Goal: Find specific page/section: Find specific page/section

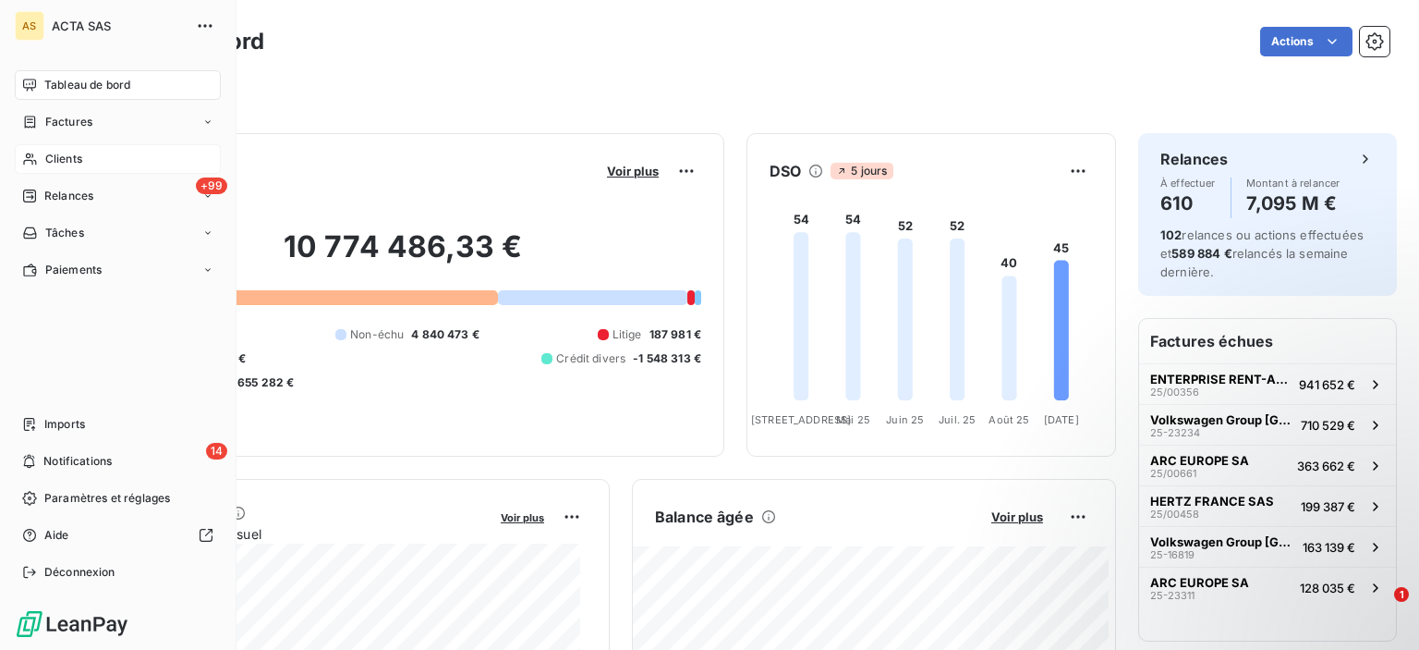
click at [32, 167] on div "Clients" at bounding box center [118, 159] width 206 height 30
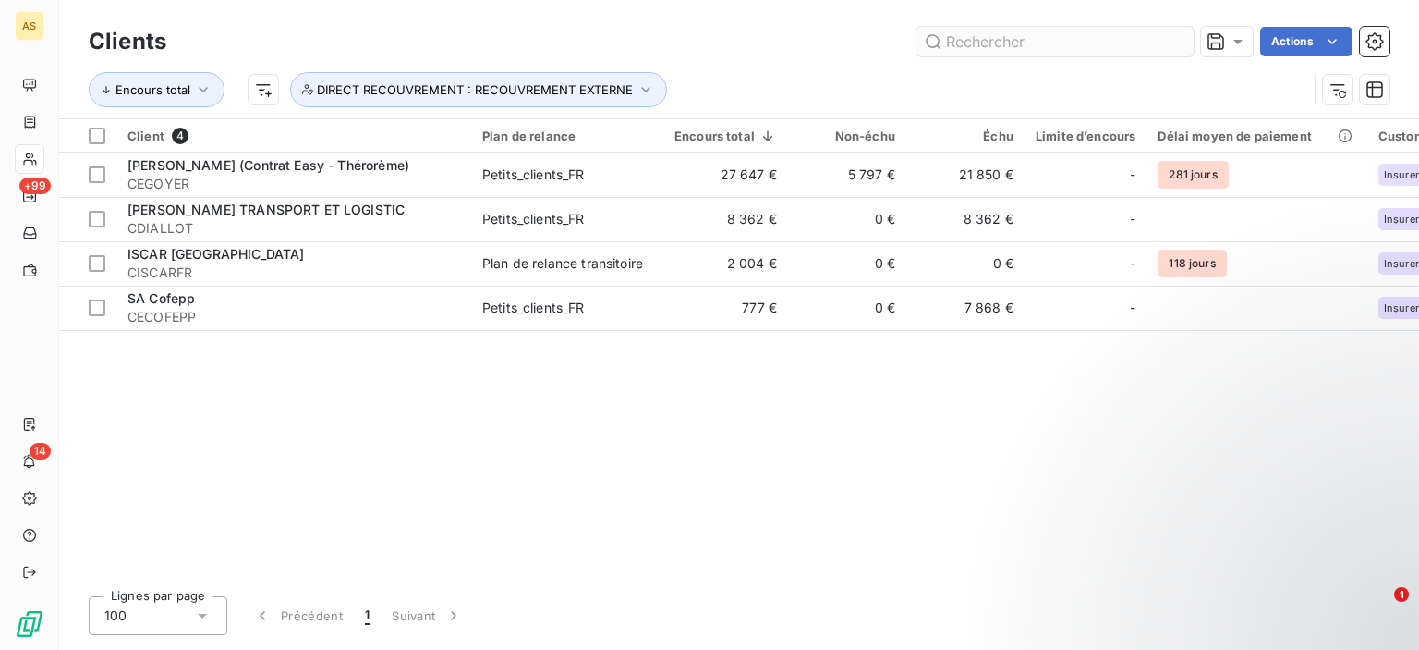
click at [1030, 46] on input "text" at bounding box center [1055, 42] width 277 height 30
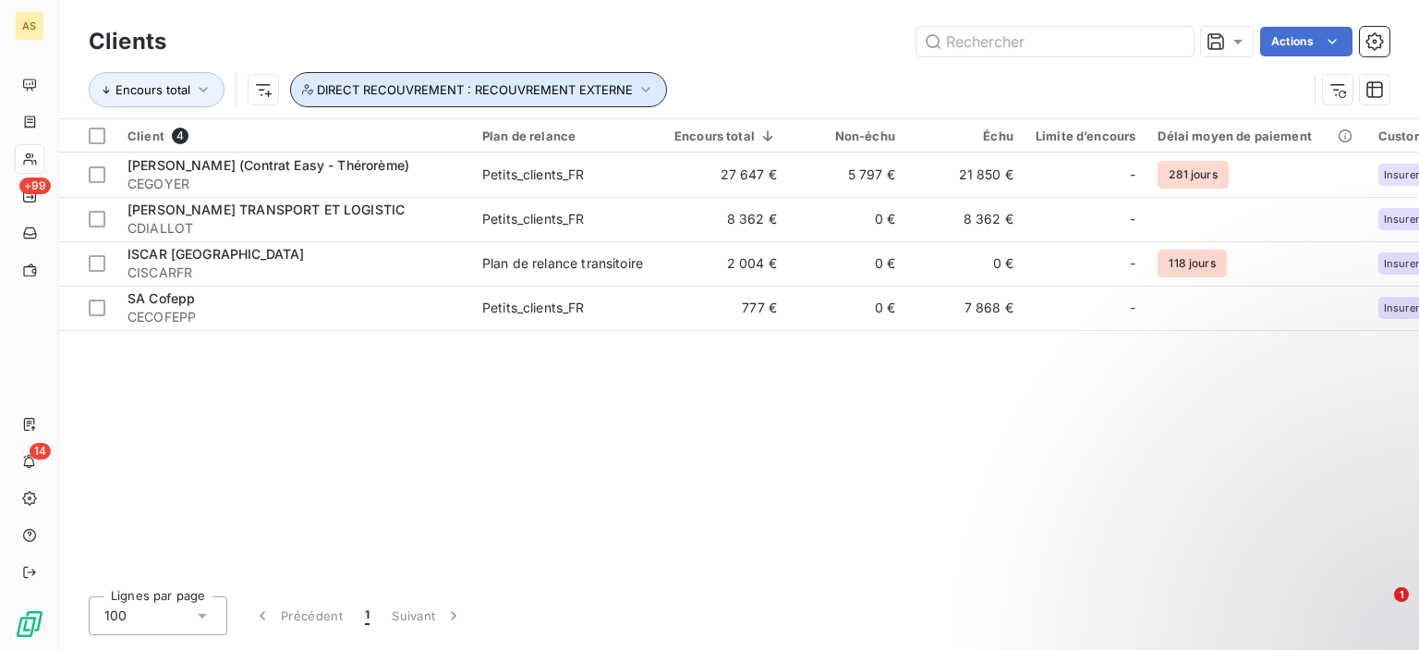
click at [646, 88] on icon "button" at bounding box center [645, 90] width 8 height 6
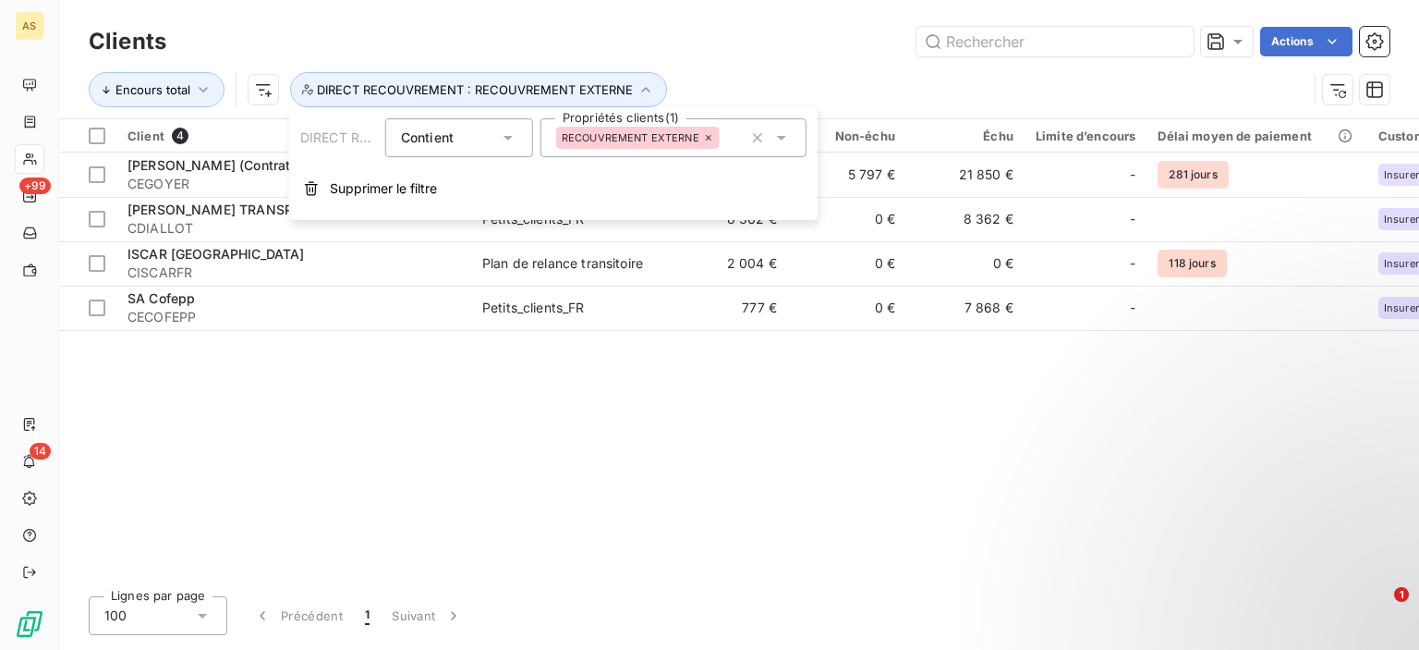
click at [710, 128] on div "RECOUVREMENT EXTERNE" at bounding box center [638, 138] width 164 height 22
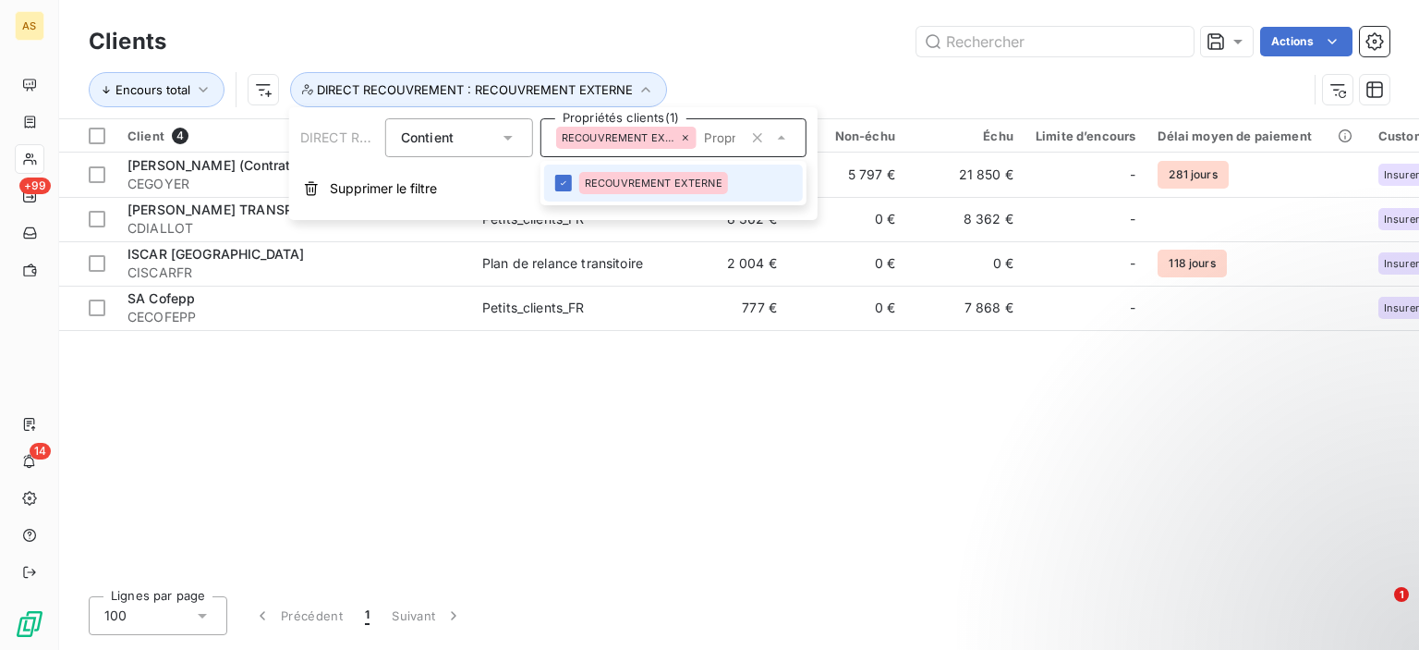
click at [688, 137] on icon at bounding box center [685, 137] width 11 height 11
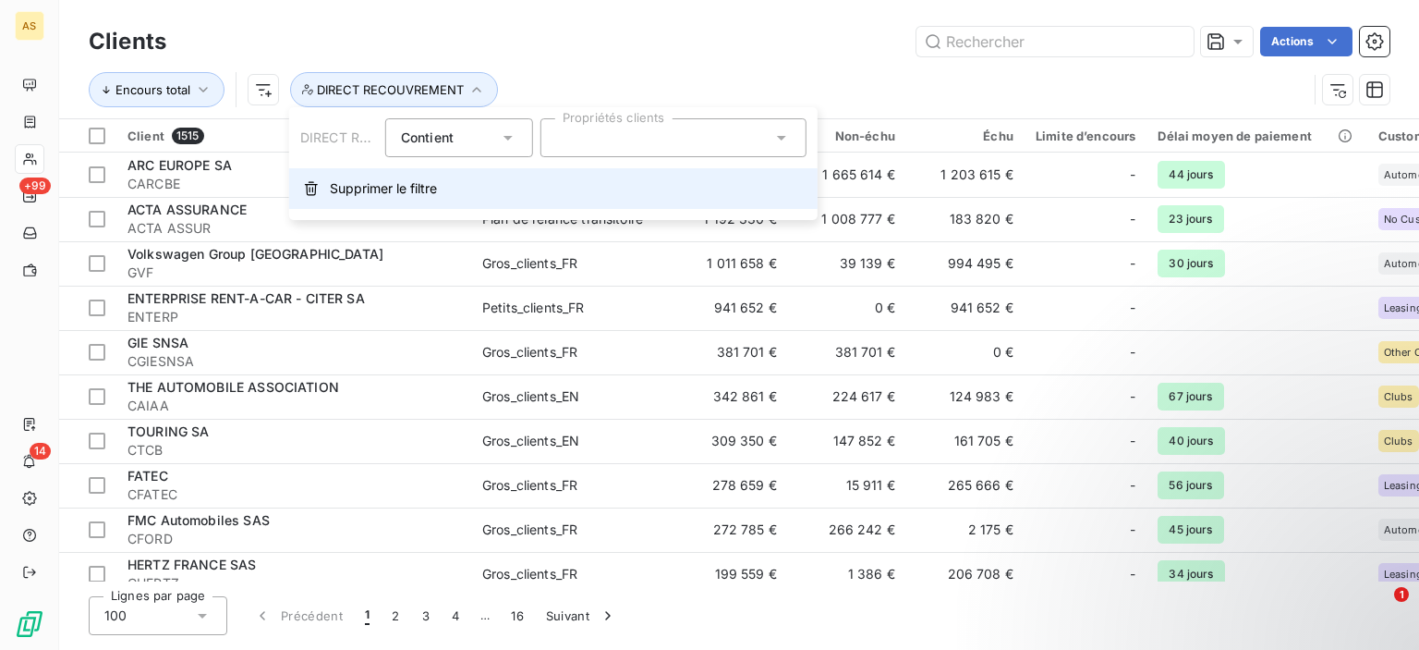
click at [393, 188] on span "Supprimer le filtre" at bounding box center [383, 188] width 107 height 18
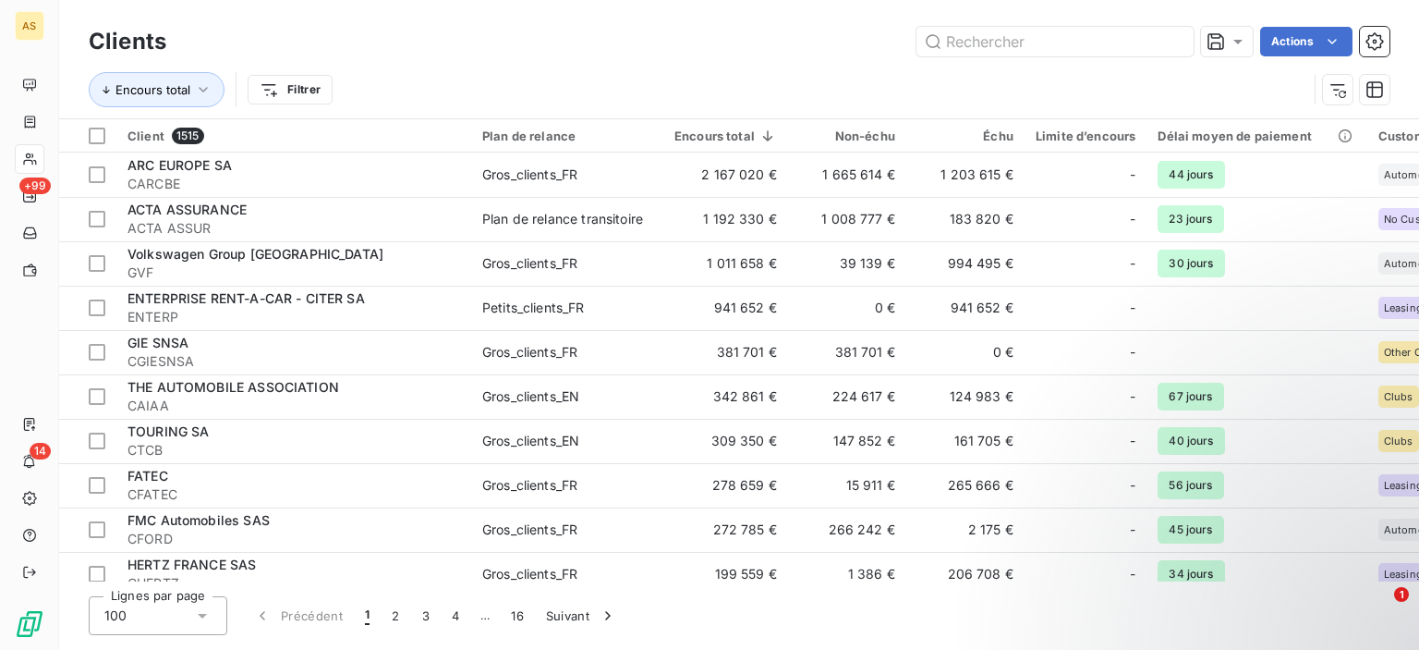
click at [656, 47] on div "Actions" at bounding box center [789, 42] width 1201 height 30
click at [1065, 32] on input "text" at bounding box center [1055, 42] width 277 height 30
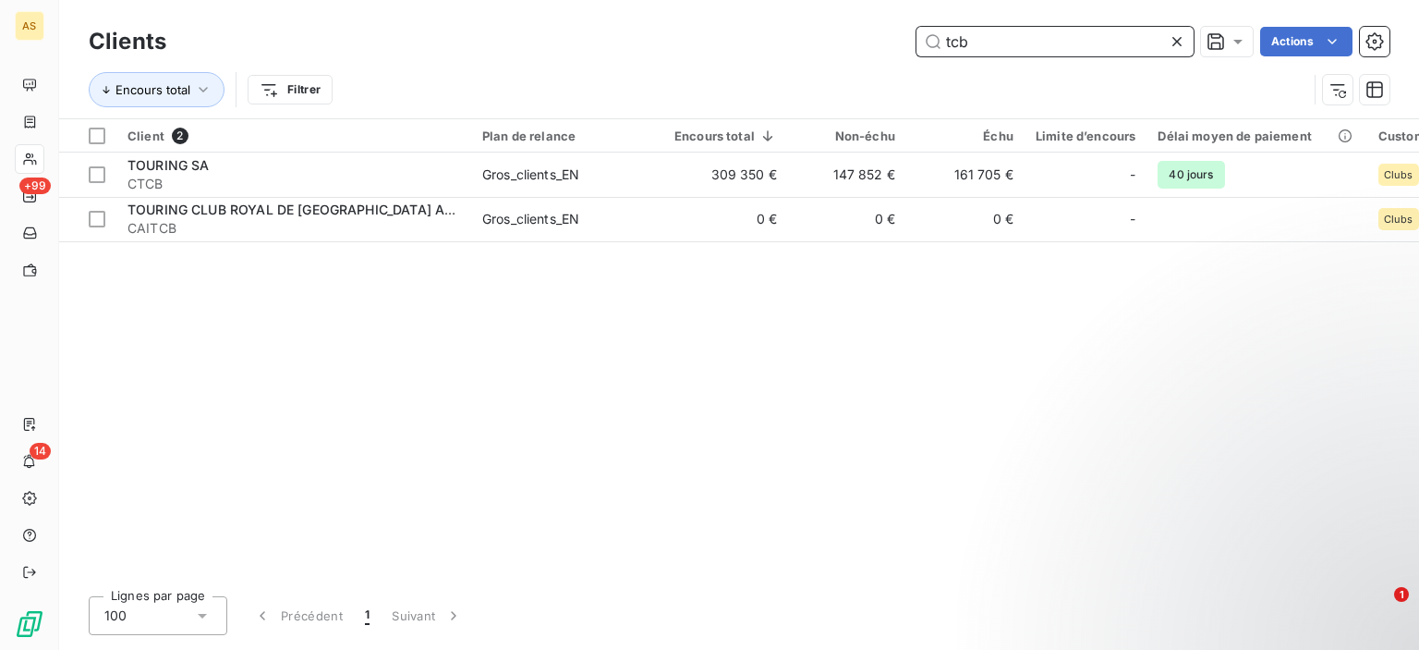
type input "tcb"
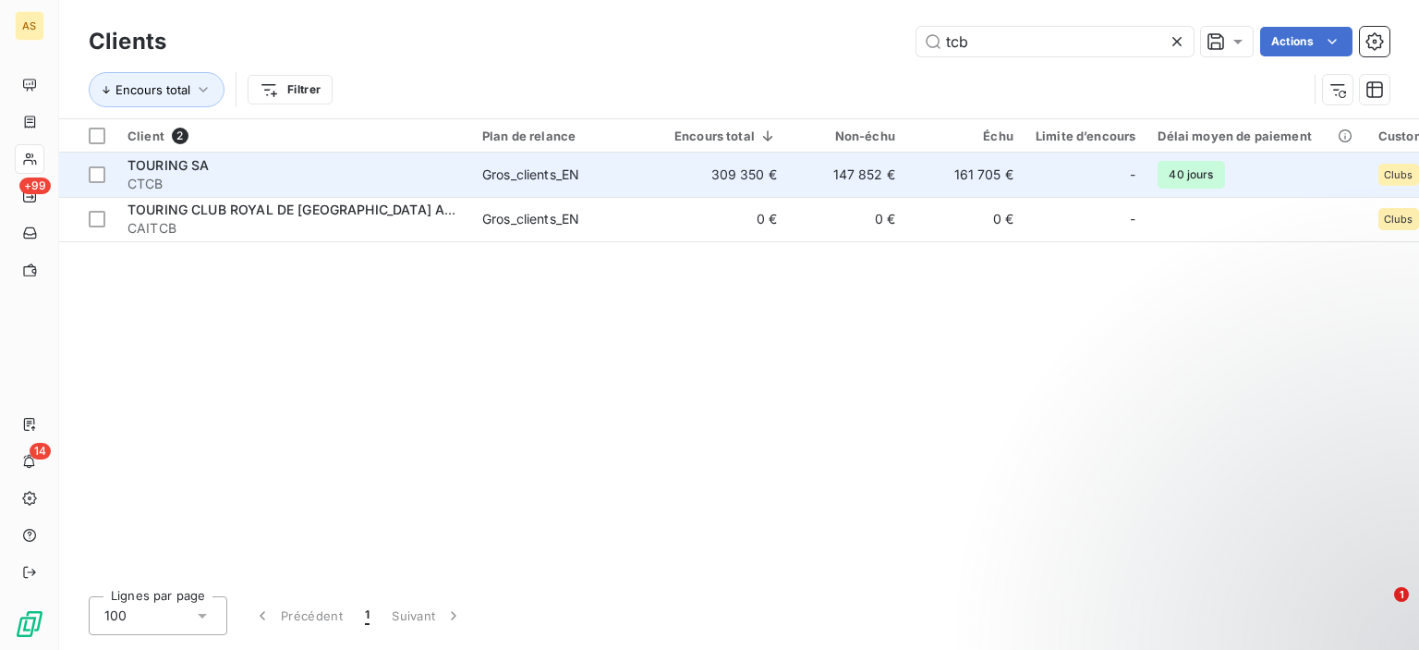
click at [455, 184] on span "CTCB" at bounding box center [294, 184] width 333 height 18
